Goal: Task Accomplishment & Management: Manage account settings

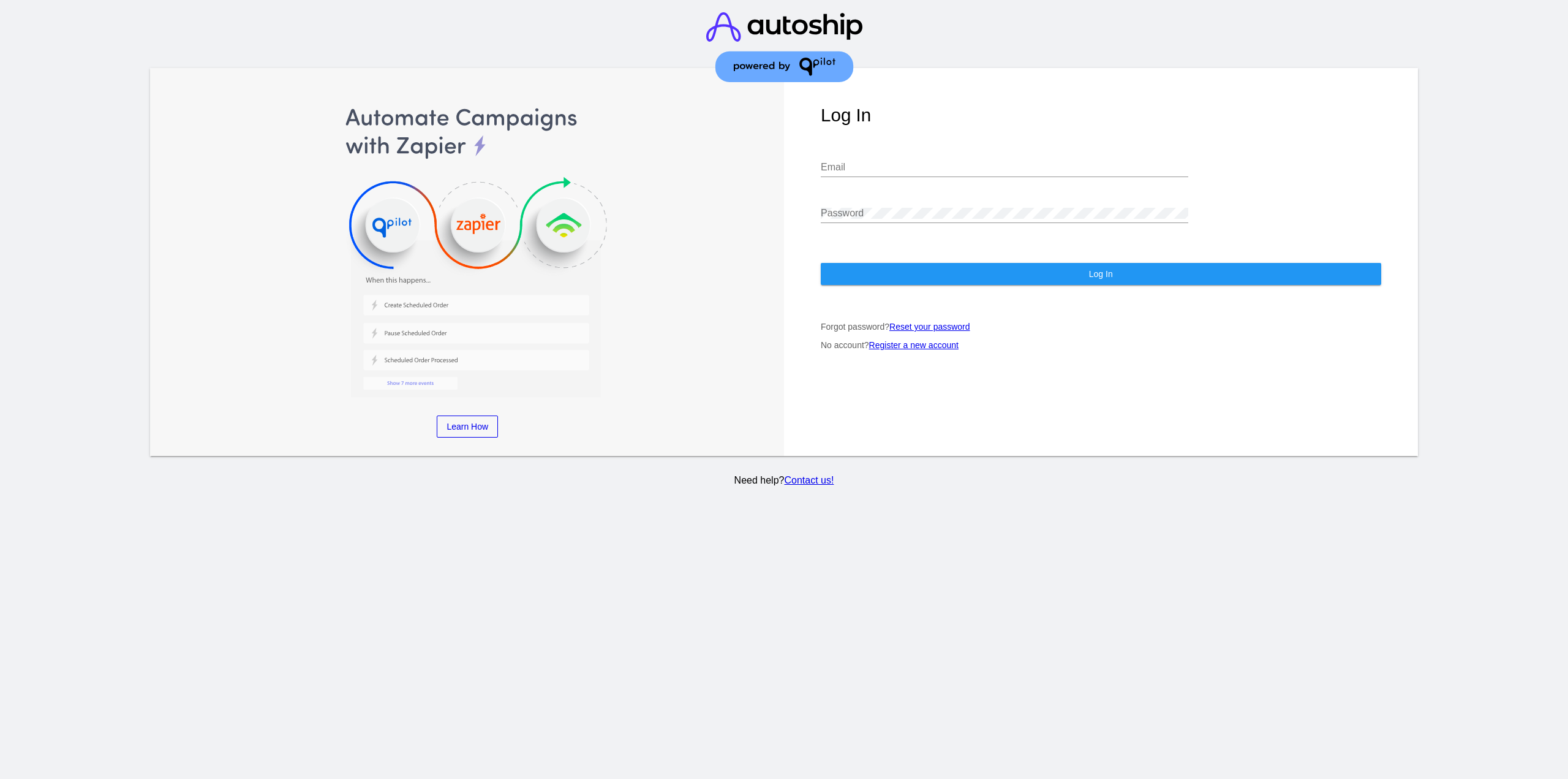
click at [856, 162] on input "Email" at bounding box center [1004, 167] width 367 height 11
type input "[EMAIL_ADDRESS][DOMAIN_NAME]"
click at [881, 206] on div "Password" at bounding box center [1004, 209] width 367 height 28
click at [891, 274] on button "Log In" at bounding box center [1100, 274] width 560 height 22
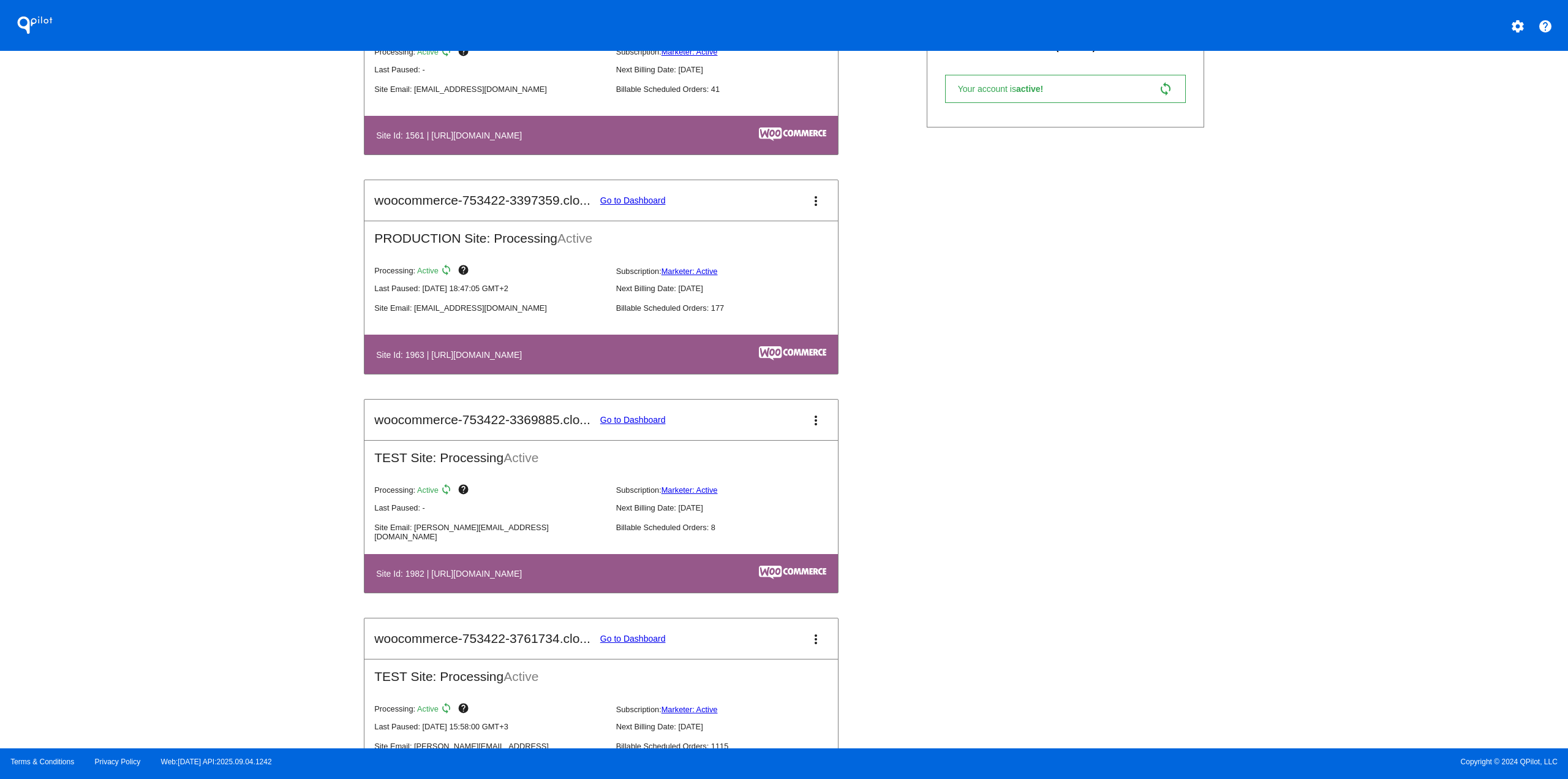
scroll to position [1225, 0]
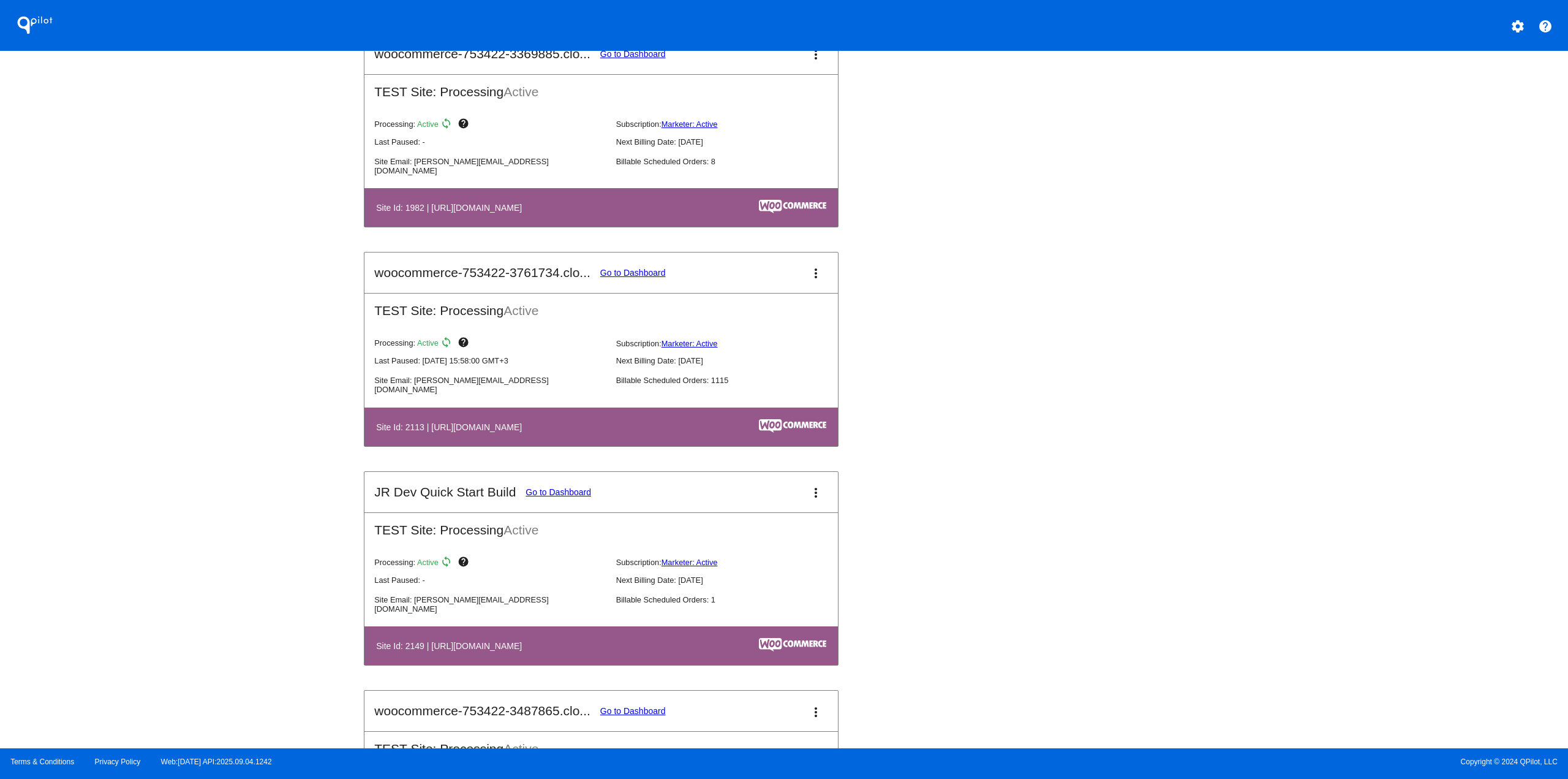
click at [638, 272] on link "Go to Dashboard" at bounding box center [632, 272] width 65 height 10
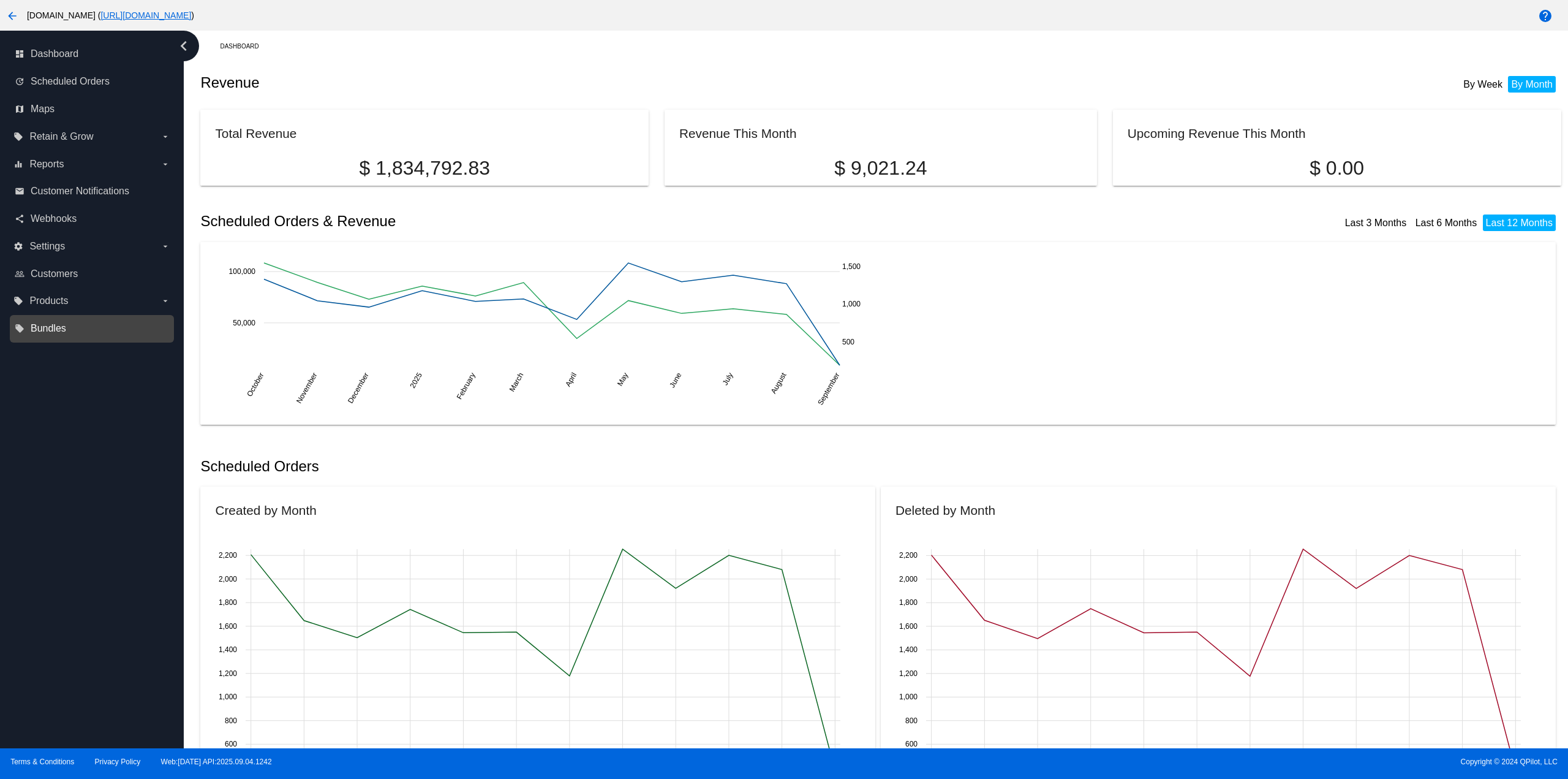
click at [51, 328] on span "Bundles" at bounding box center [48, 328] width 36 height 11
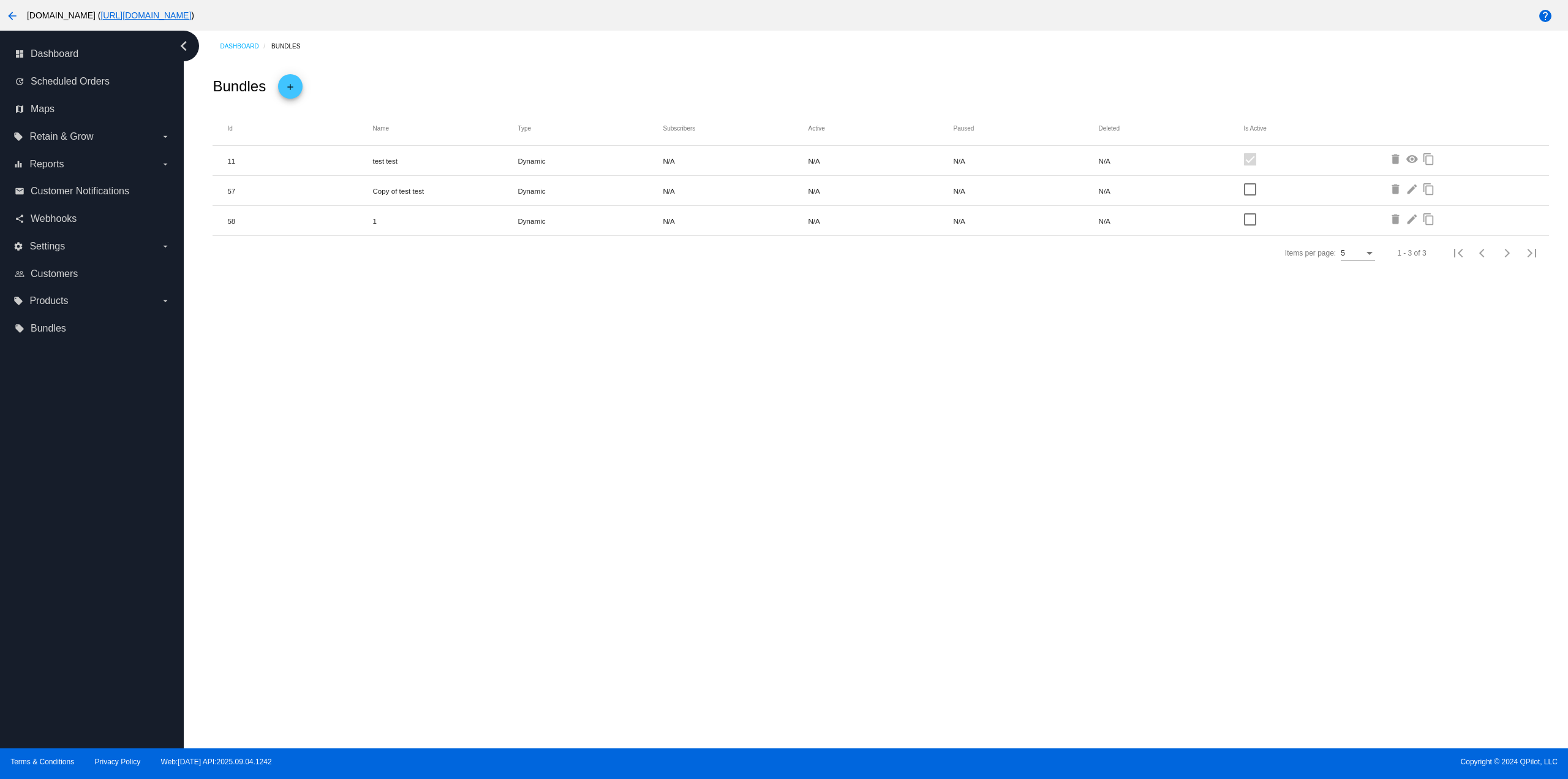
click at [294, 86] on mat-icon "add" at bounding box center [291, 89] width 15 height 21
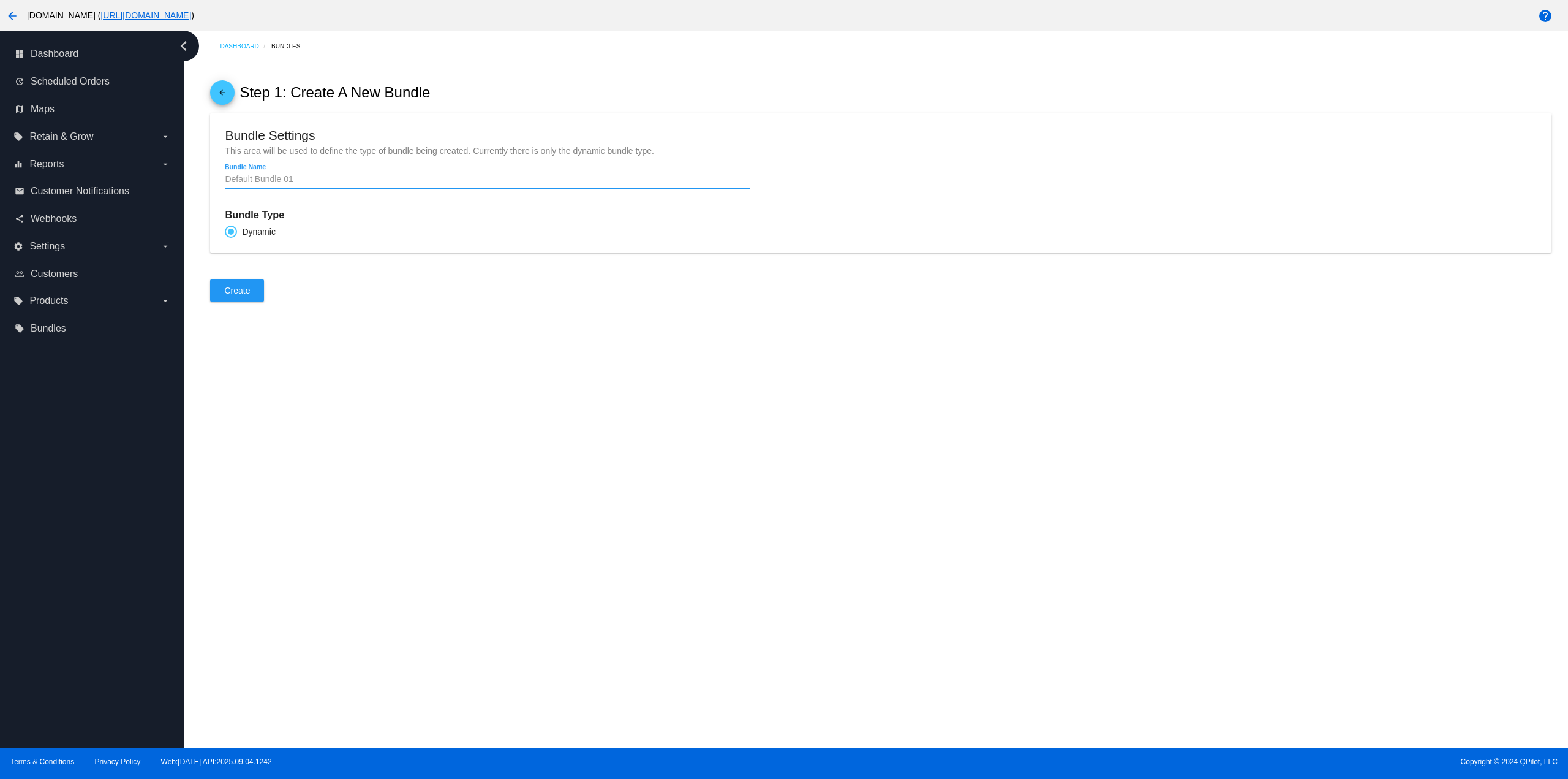
click at [287, 177] on input "Bundle Name" at bounding box center [487, 179] width 524 height 10
type input "123"
click at [245, 297] on button "Create" at bounding box center [237, 290] width 54 height 22
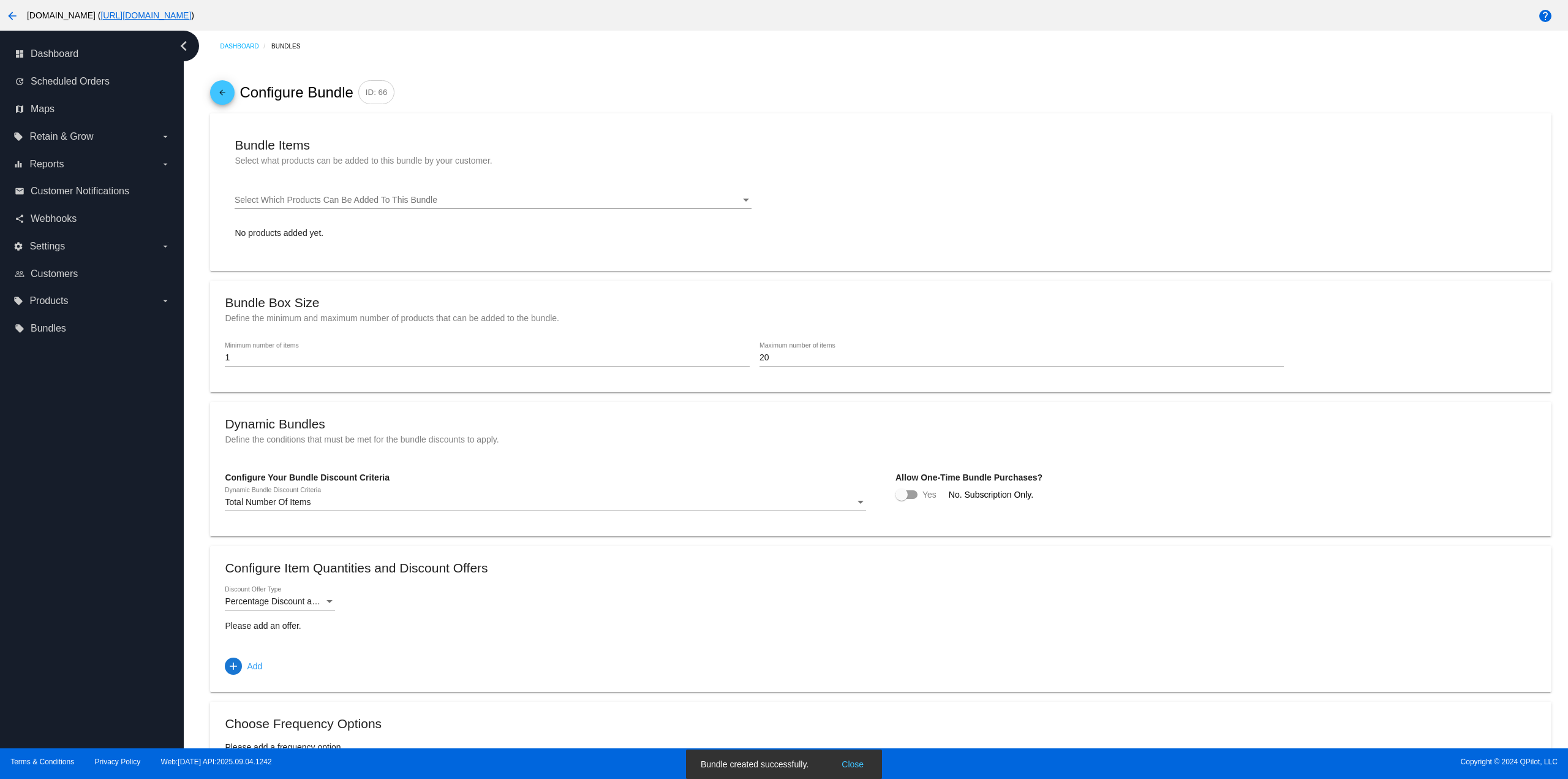
click at [231, 96] on link "arrow_back" at bounding box center [222, 92] width 24 height 24
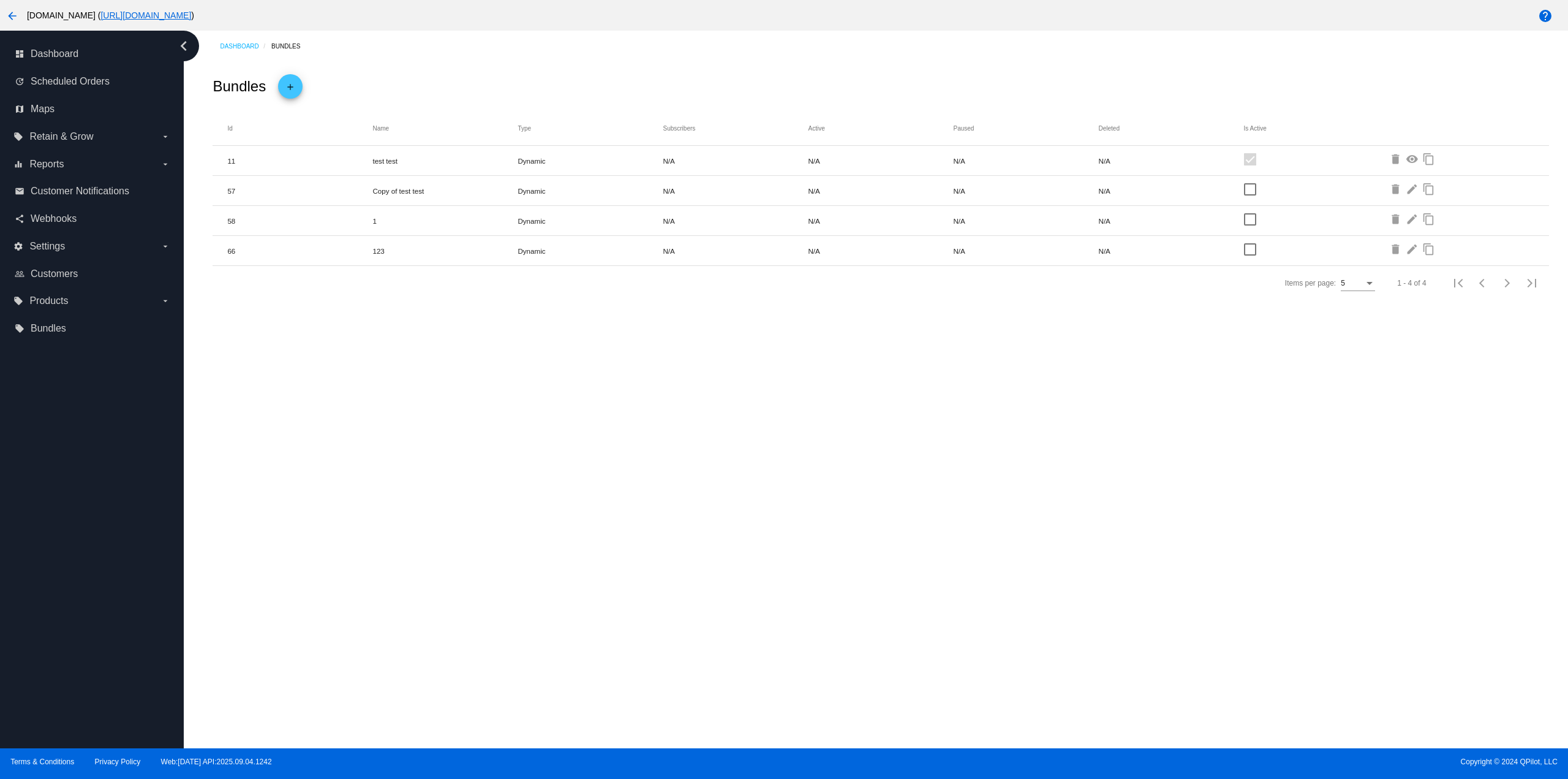
click at [1390, 246] on mat-icon "delete" at bounding box center [1397, 251] width 15 height 15
click at [1415, 220] on mat-icon "edit" at bounding box center [1413, 221] width 15 height 15
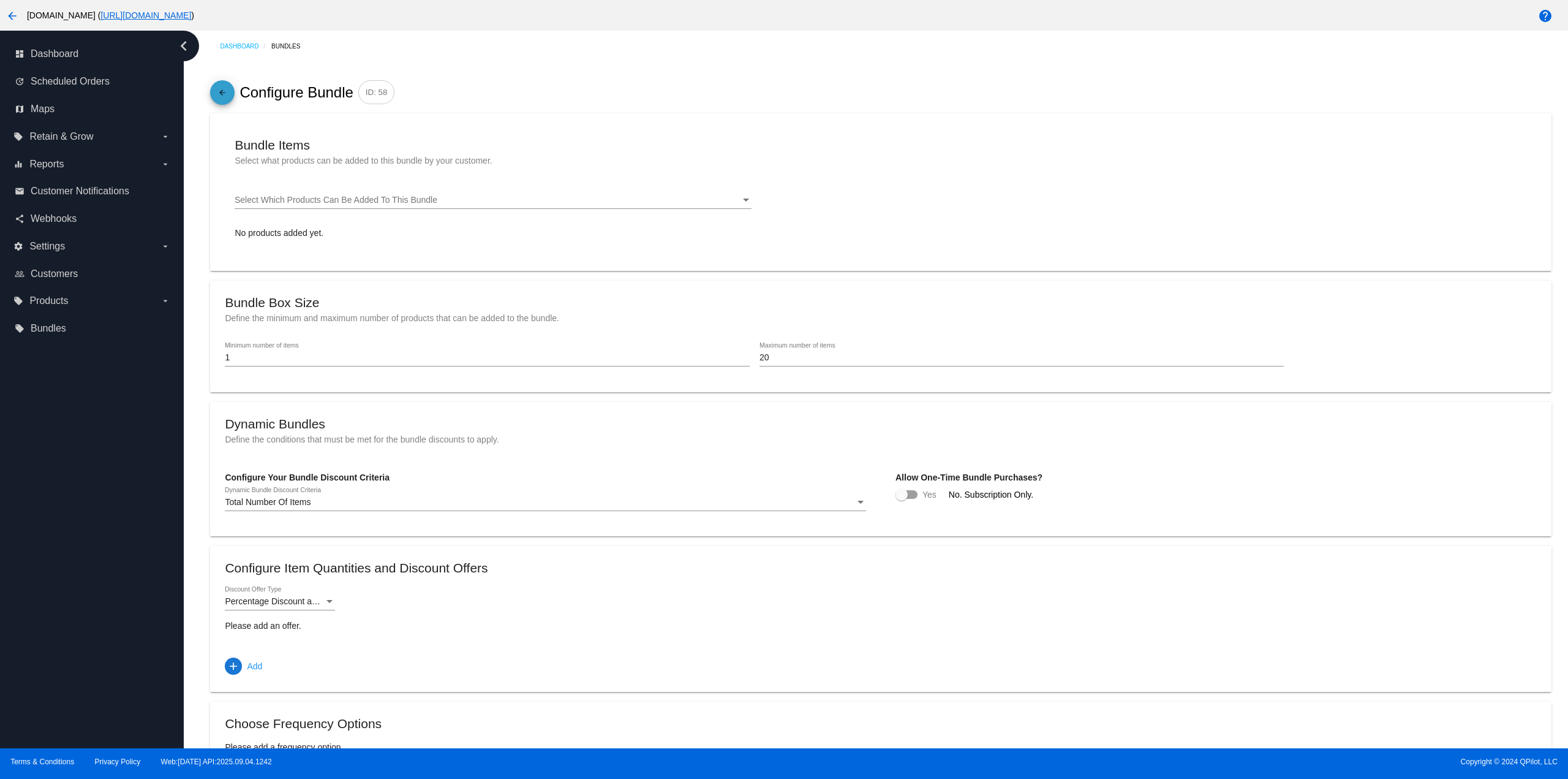
click at [228, 87] on mat-icon "arrow_back" at bounding box center [222, 95] width 15 height 21
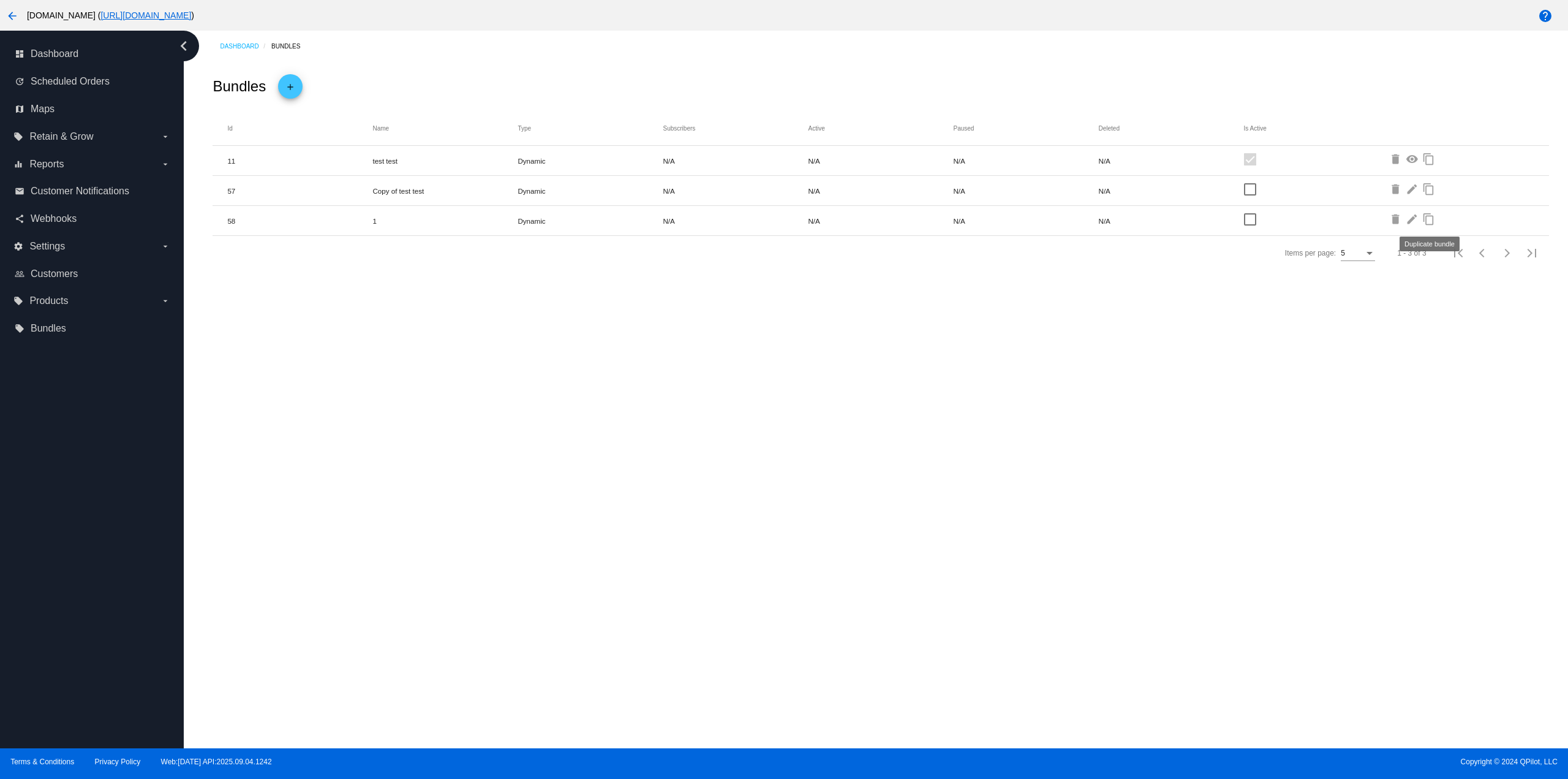
click at [1431, 223] on mat-icon "content_copy" at bounding box center [1430, 221] width 15 height 15
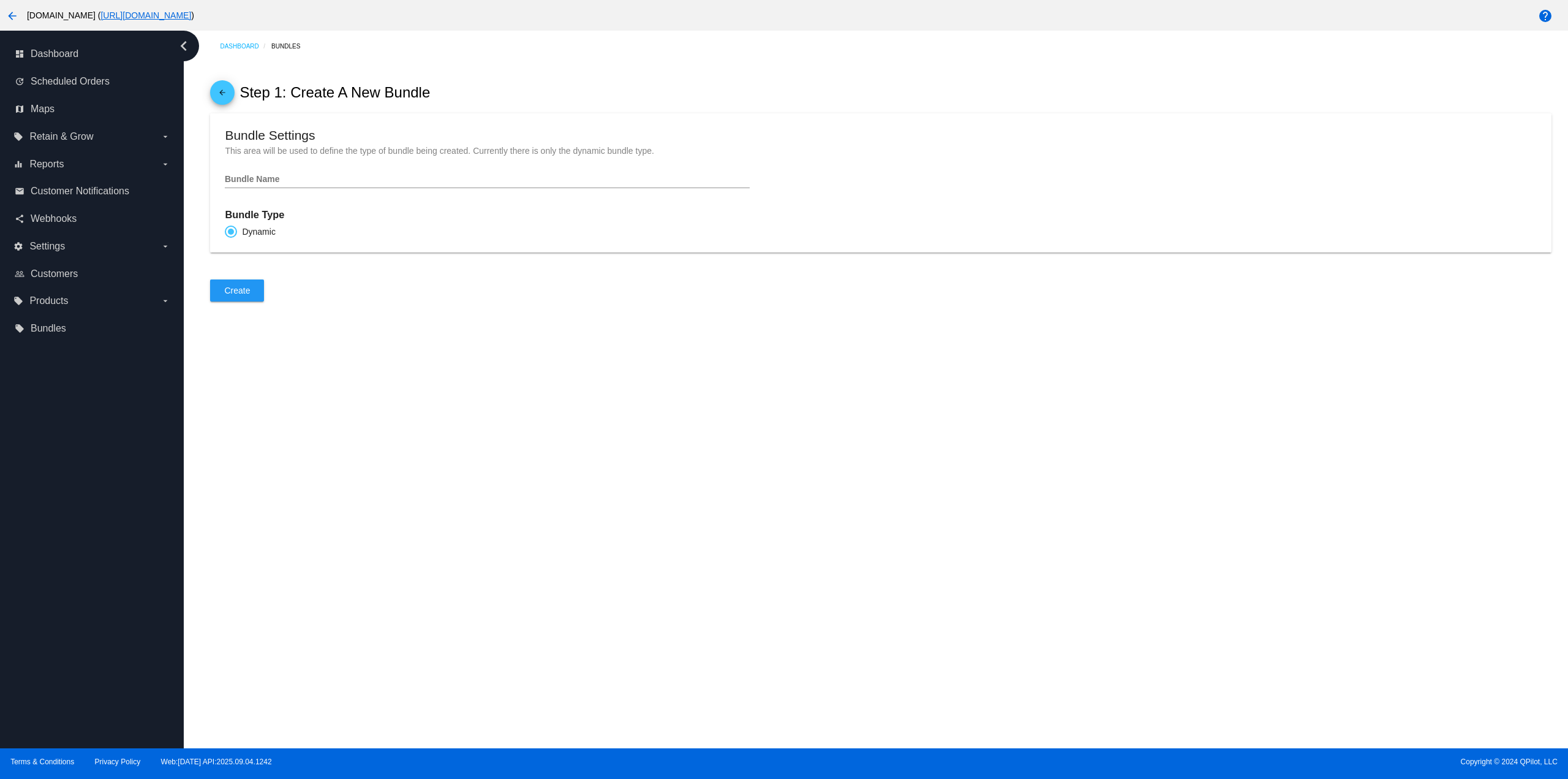
type input "Copy of 1"
click at [227, 89] on mat-icon "arrow_back" at bounding box center [222, 95] width 15 height 21
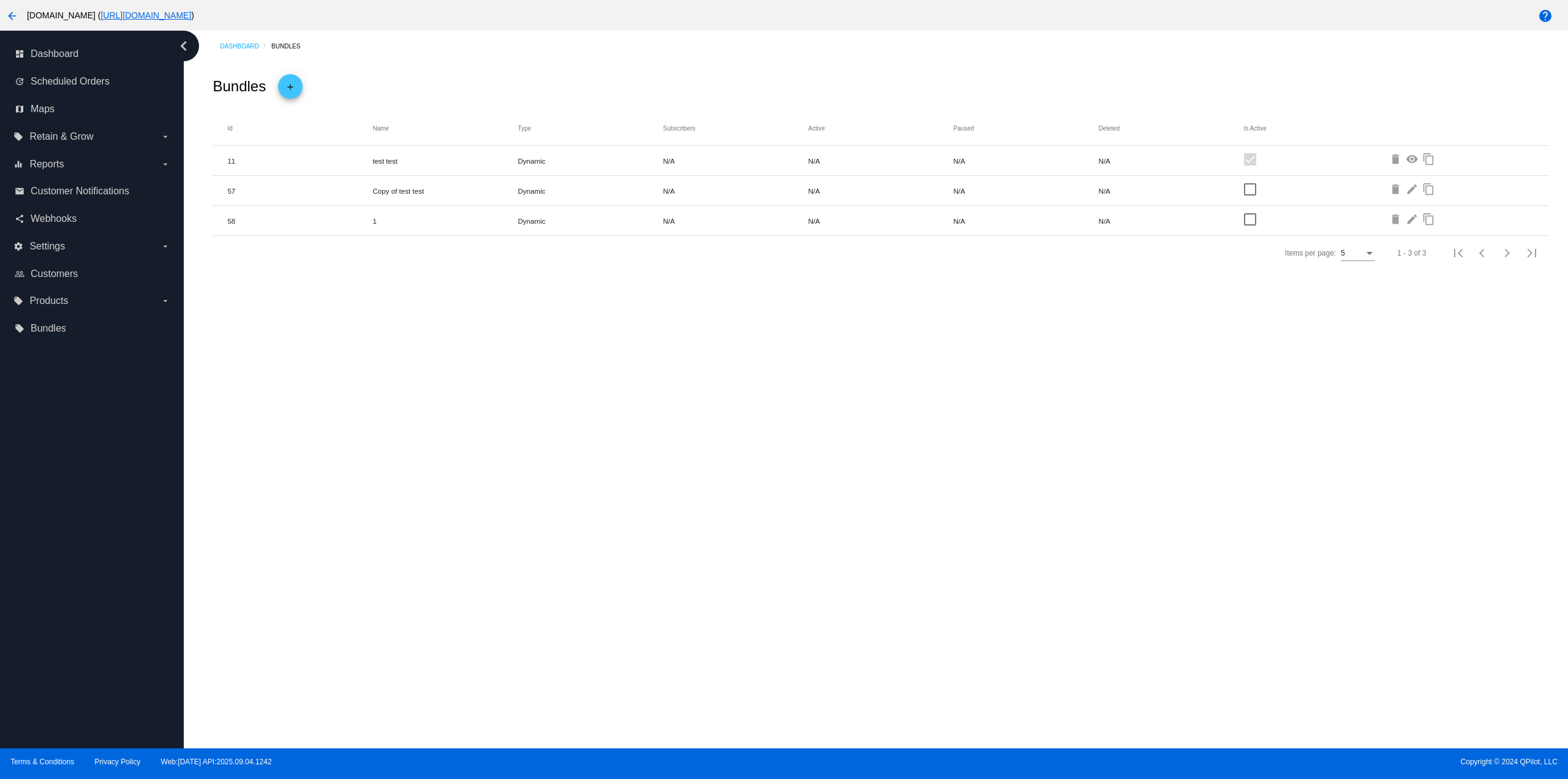
click at [1411, 184] on mat-icon "edit" at bounding box center [1413, 191] width 15 height 15
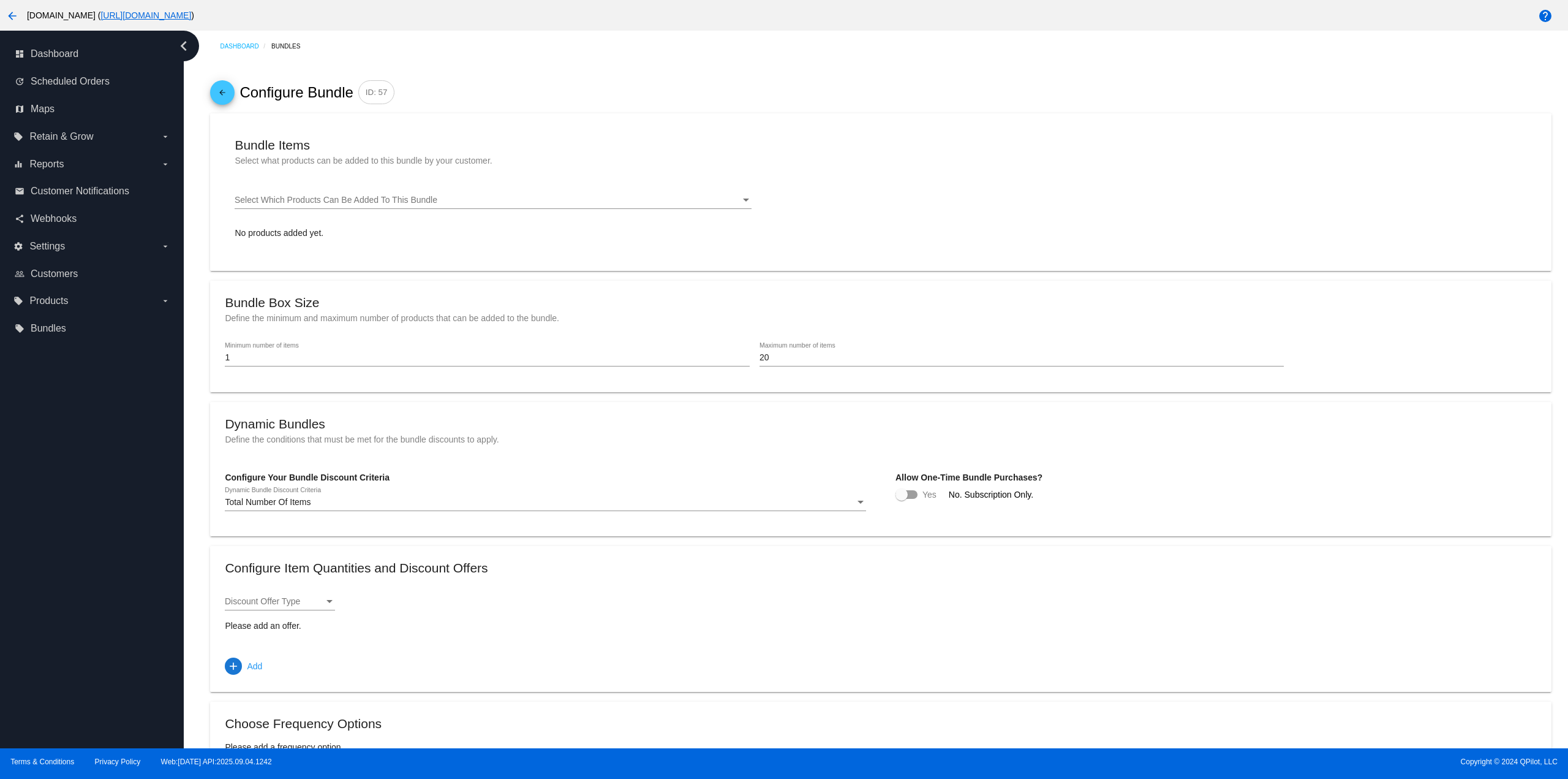
type input "11"
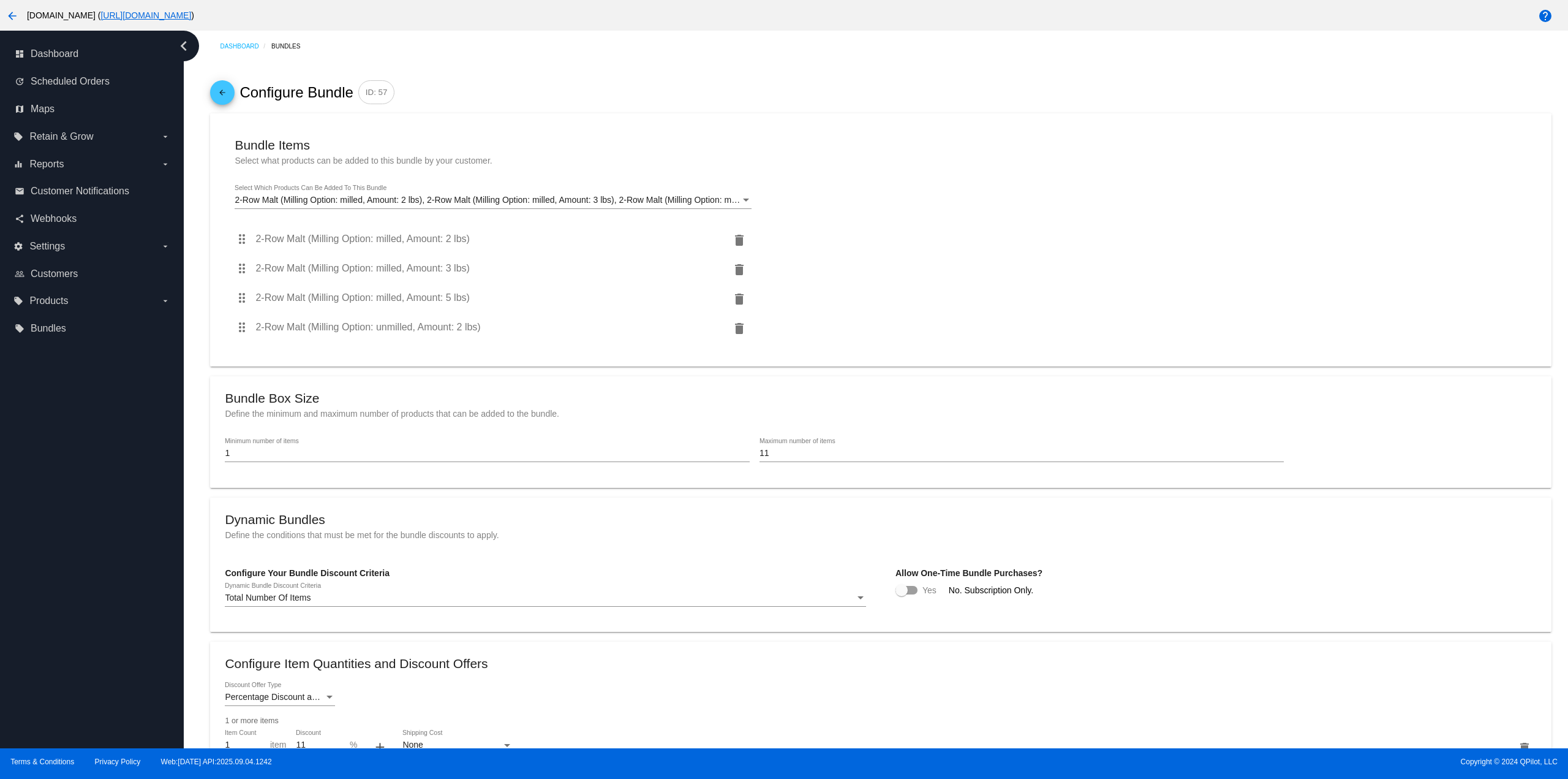
click at [234, 89] on link "arrow_back" at bounding box center [222, 92] width 24 height 24
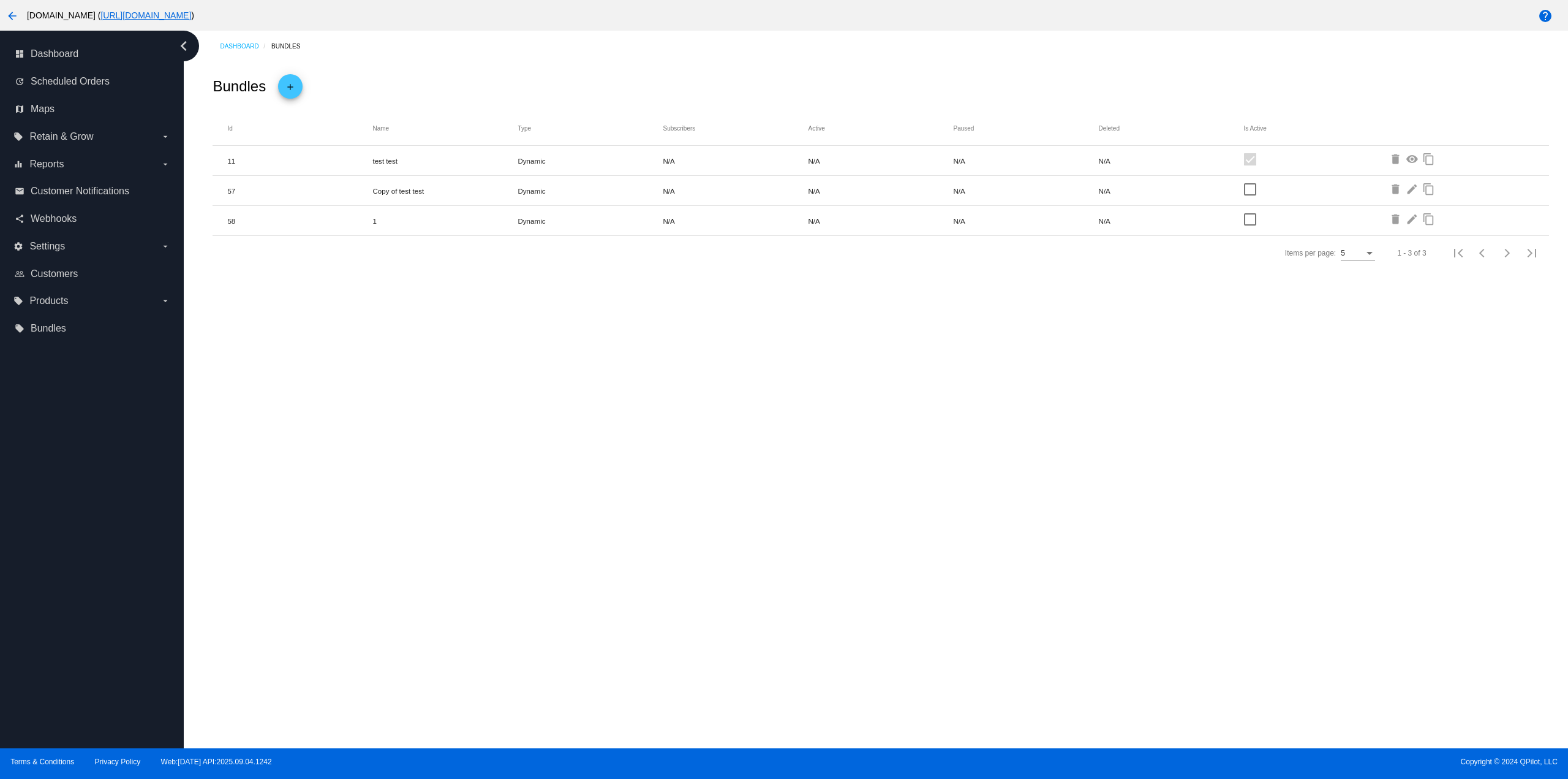
click at [1252, 217] on div at bounding box center [1250, 219] width 12 height 12
click at [1250, 225] on input "checkbox" at bounding box center [1249, 225] width 1 height 1
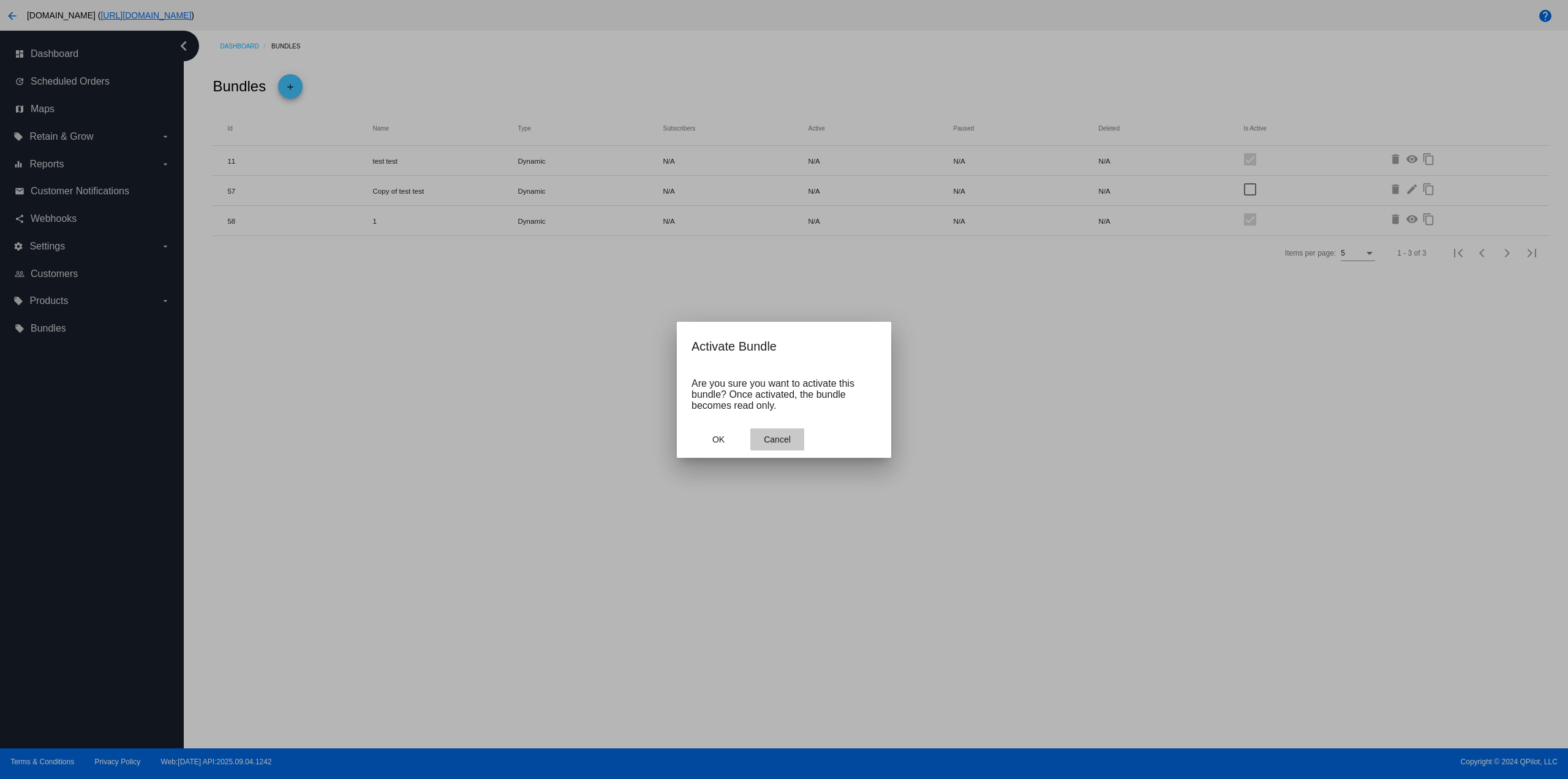
click at [789, 438] on span "Cancel" at bounding box center [777, 439] width 27 height 10
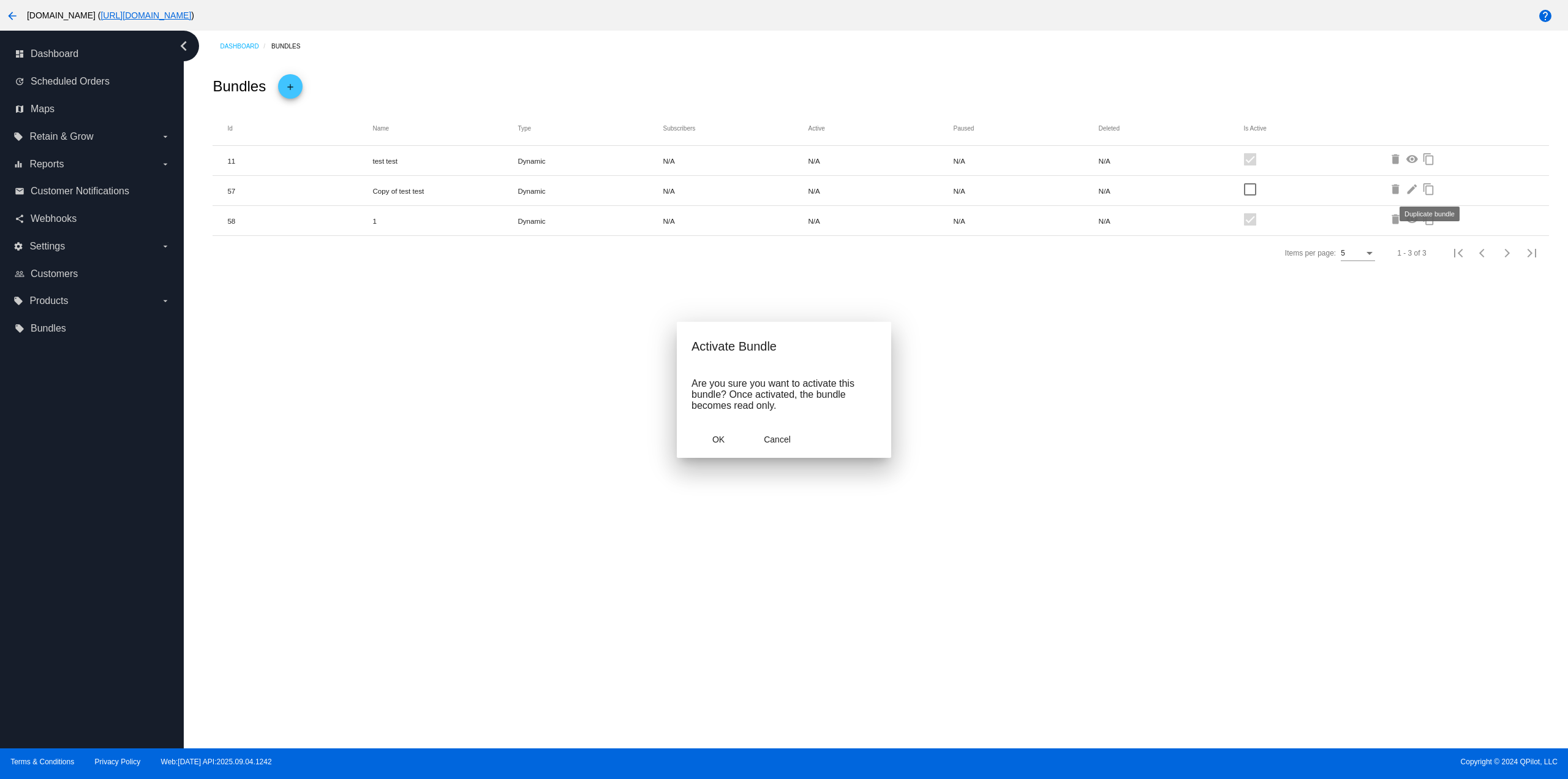
checkbox input "false"
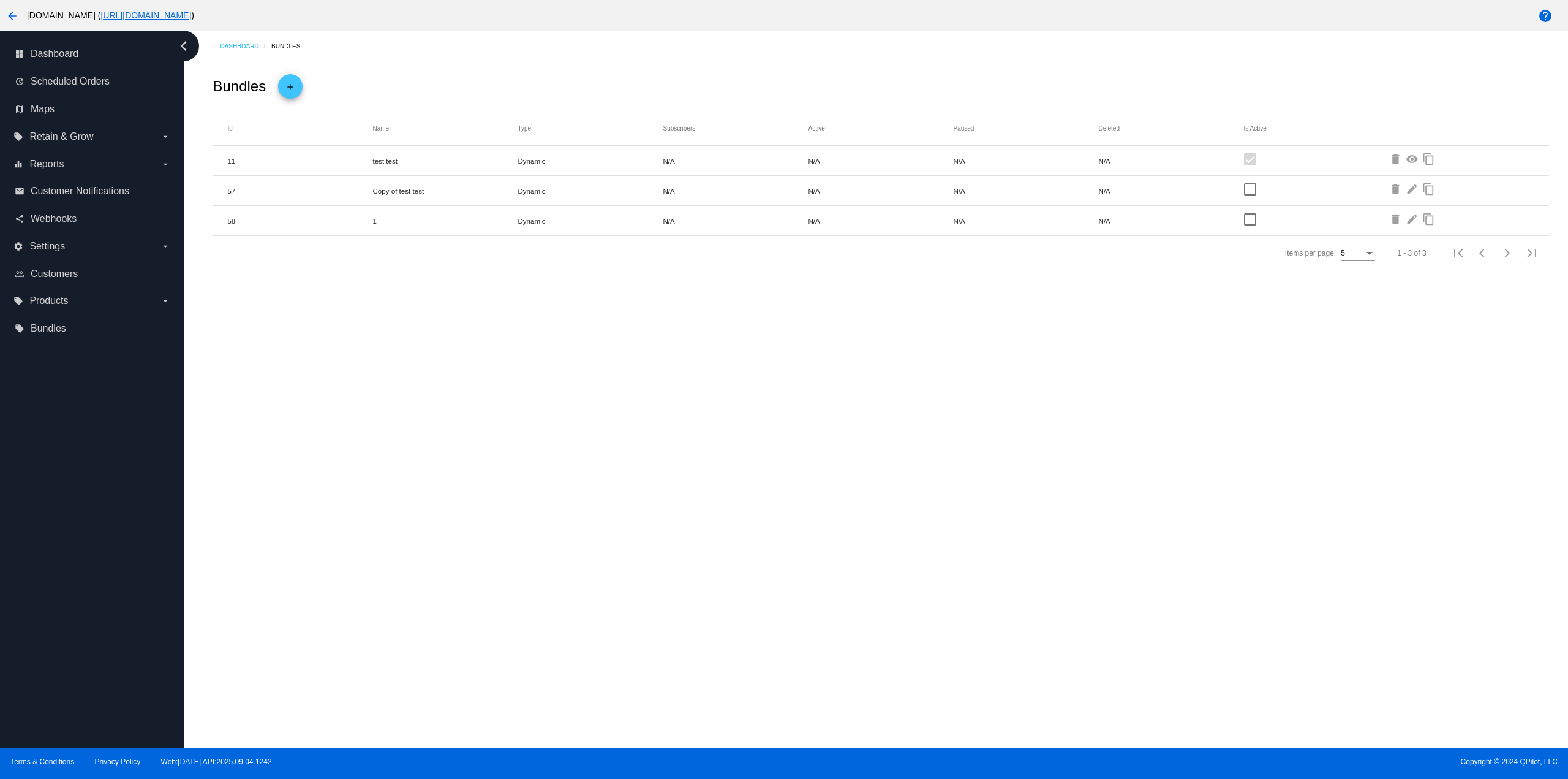
click at [1394, 161] on mat-icon "delete" at bounding box center [1397, 161] width 15 height 15
click at [1393, 186] on mat-icon "delete" at bounding box center [1397, 191] width 15 height 15
click at [1397, 217] on mat-icon "delete" at bounding box center [1397, 221] width 15 height 15
click at [1396, 155] on mat-icon "delete" at bounding box center [1397, 161] width 15 height 15
